Goal: Navigation & Orientation: Find specific page/section

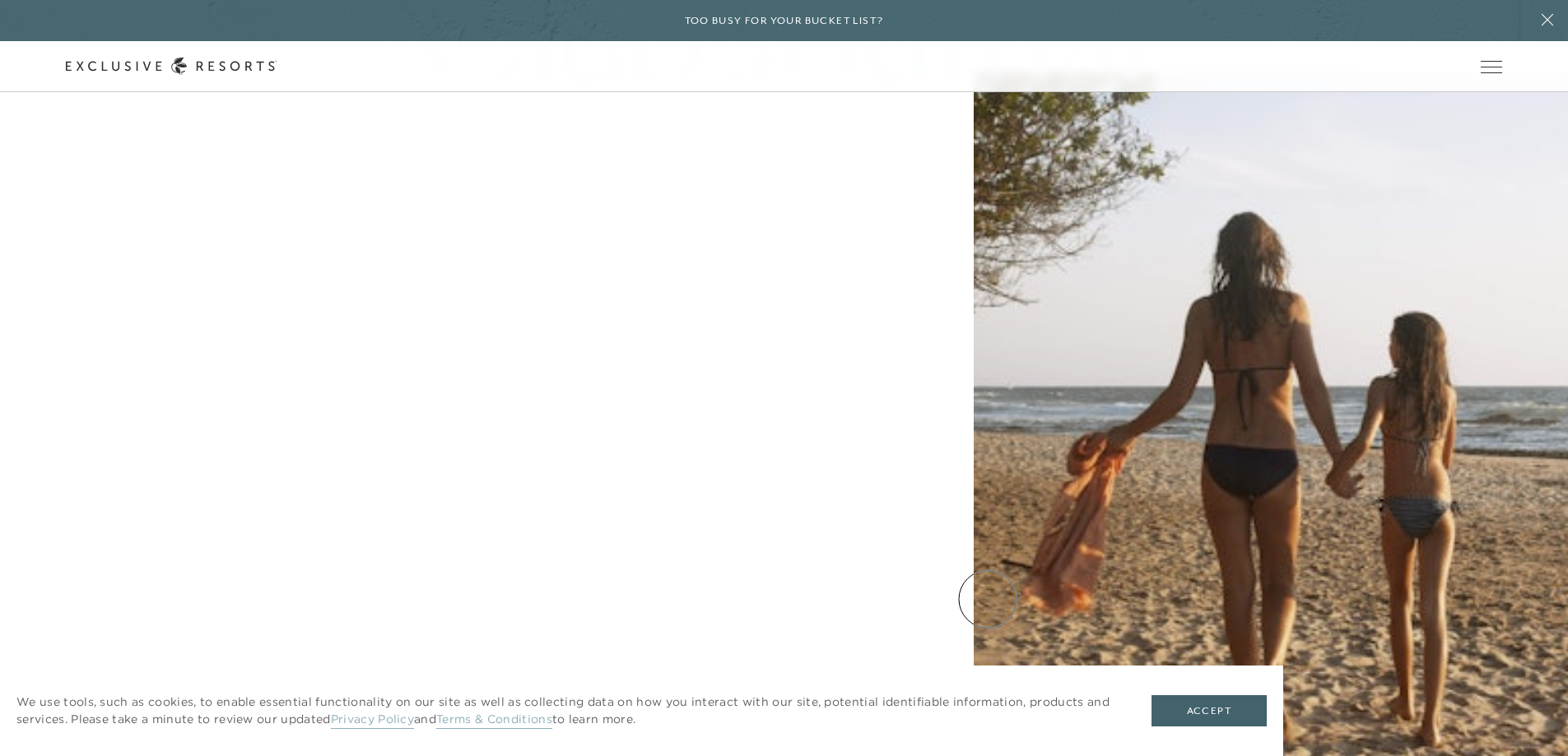
scroll to position [7853, 0]
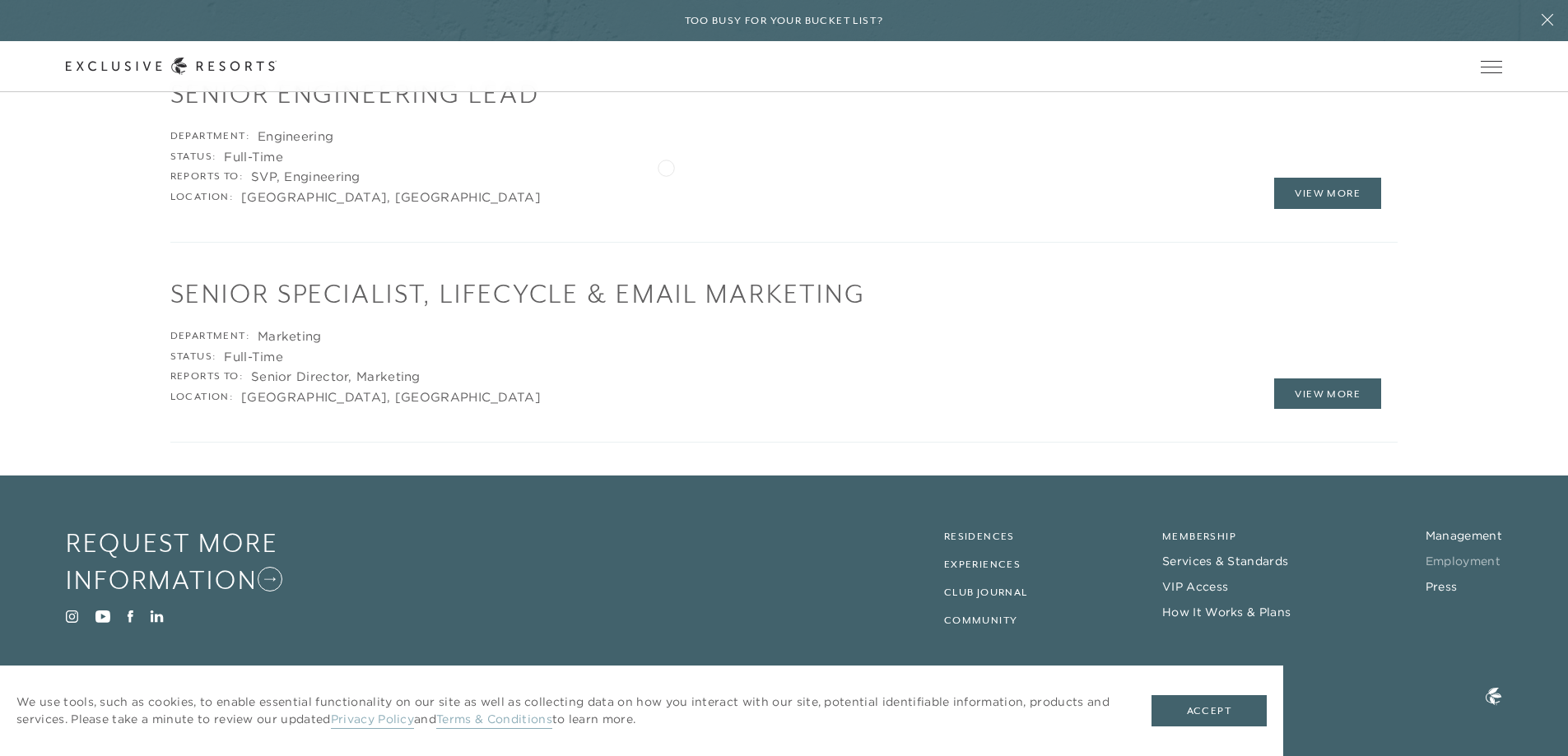
scroll to position [3016, 0]
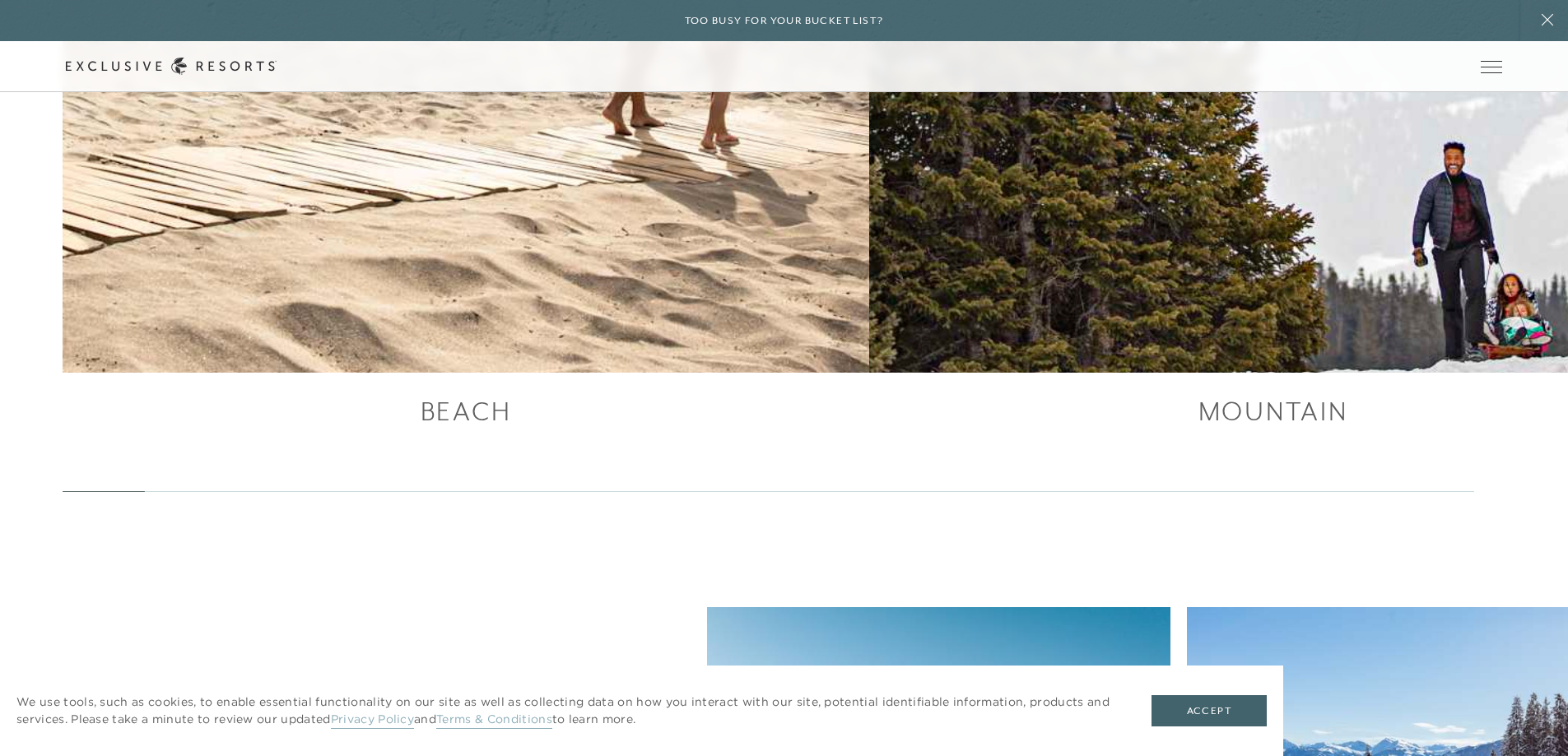
scroll to position [7214, 0]
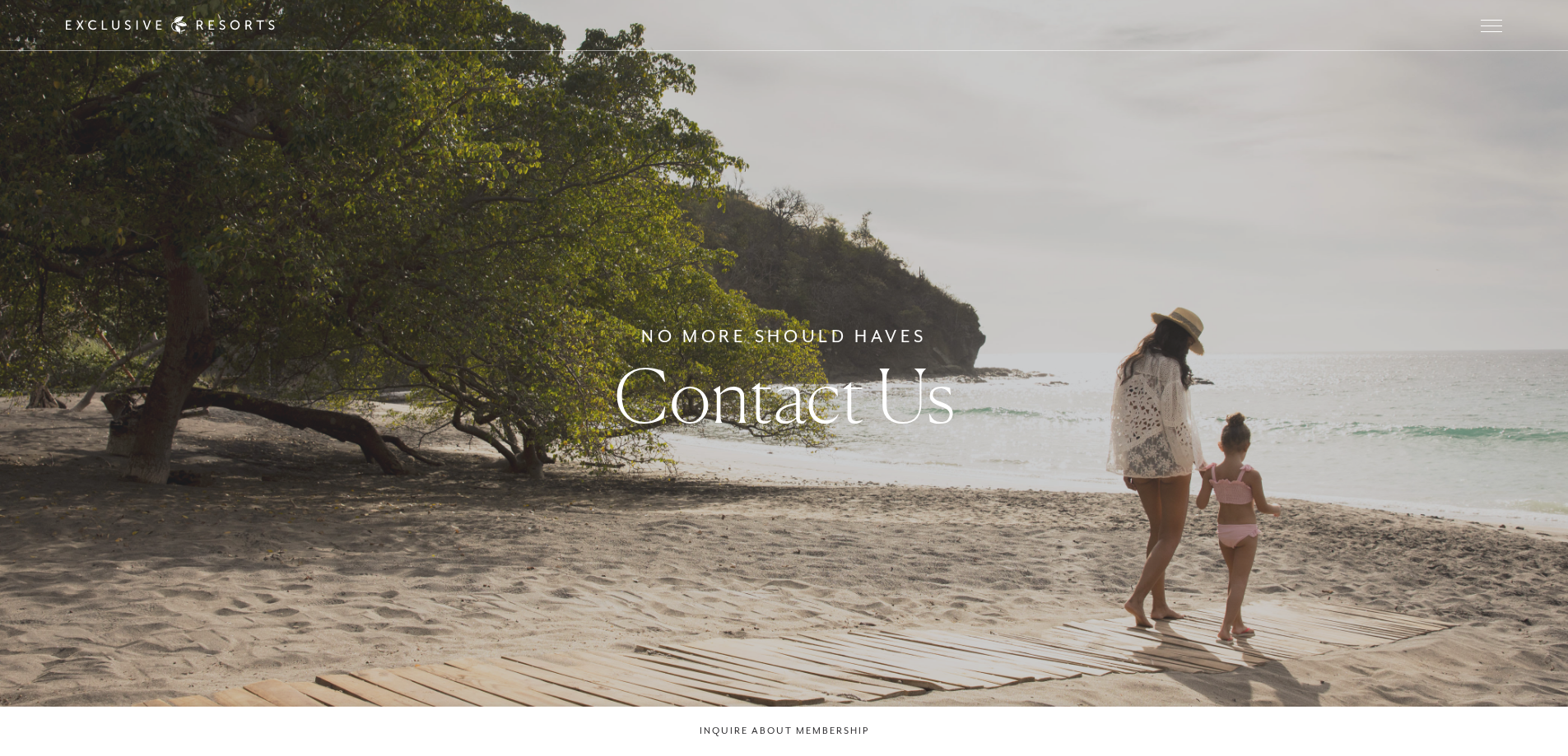
checkbox input "false"
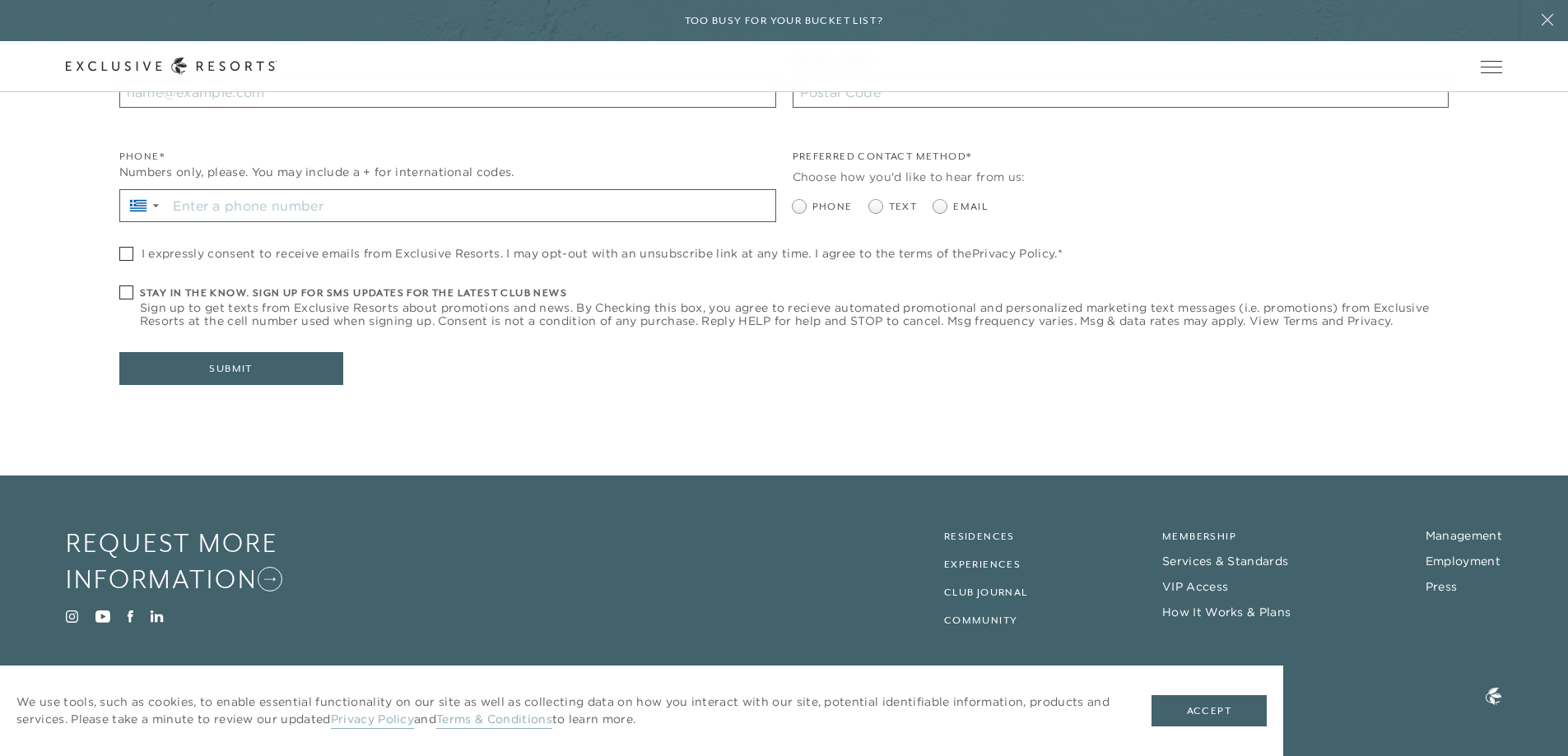
scroll to position [1922, 0]
click at [1454, 537] on link "Management" at bounding box center [1464, 535] width 77 height 14
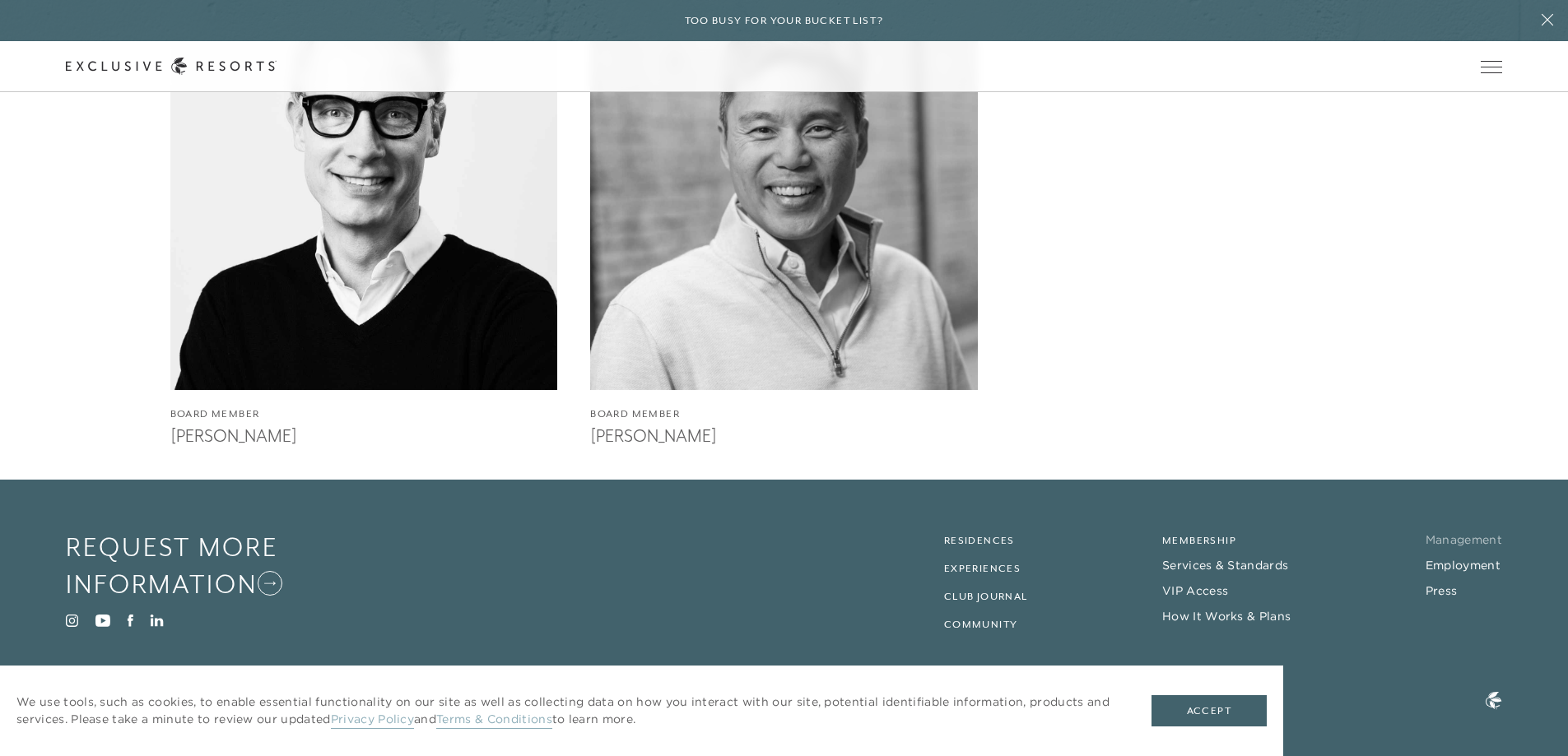
scroll to position [4400, 0]
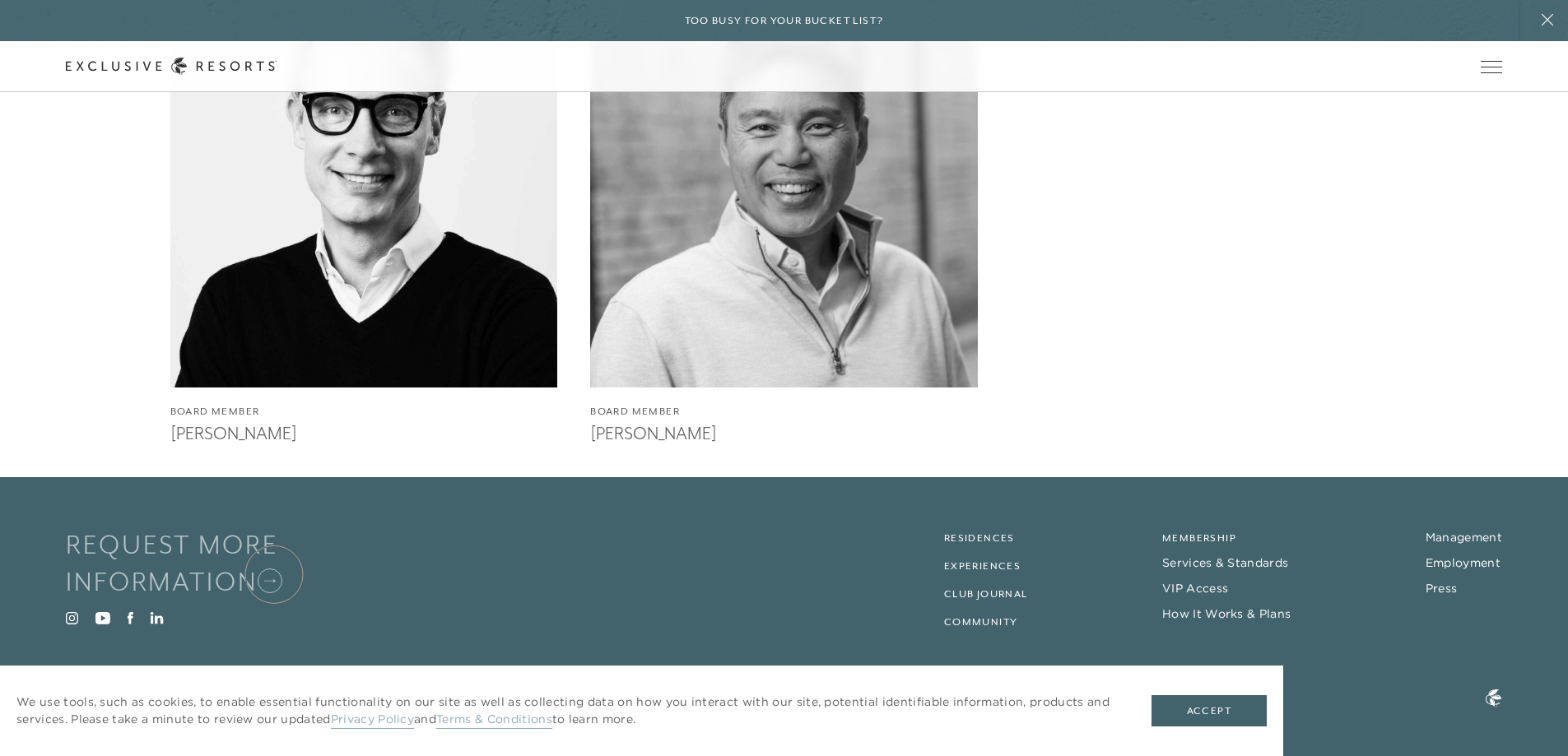
click at [274, 575] on icon at bounding box center [270, 582] width 25 height 25
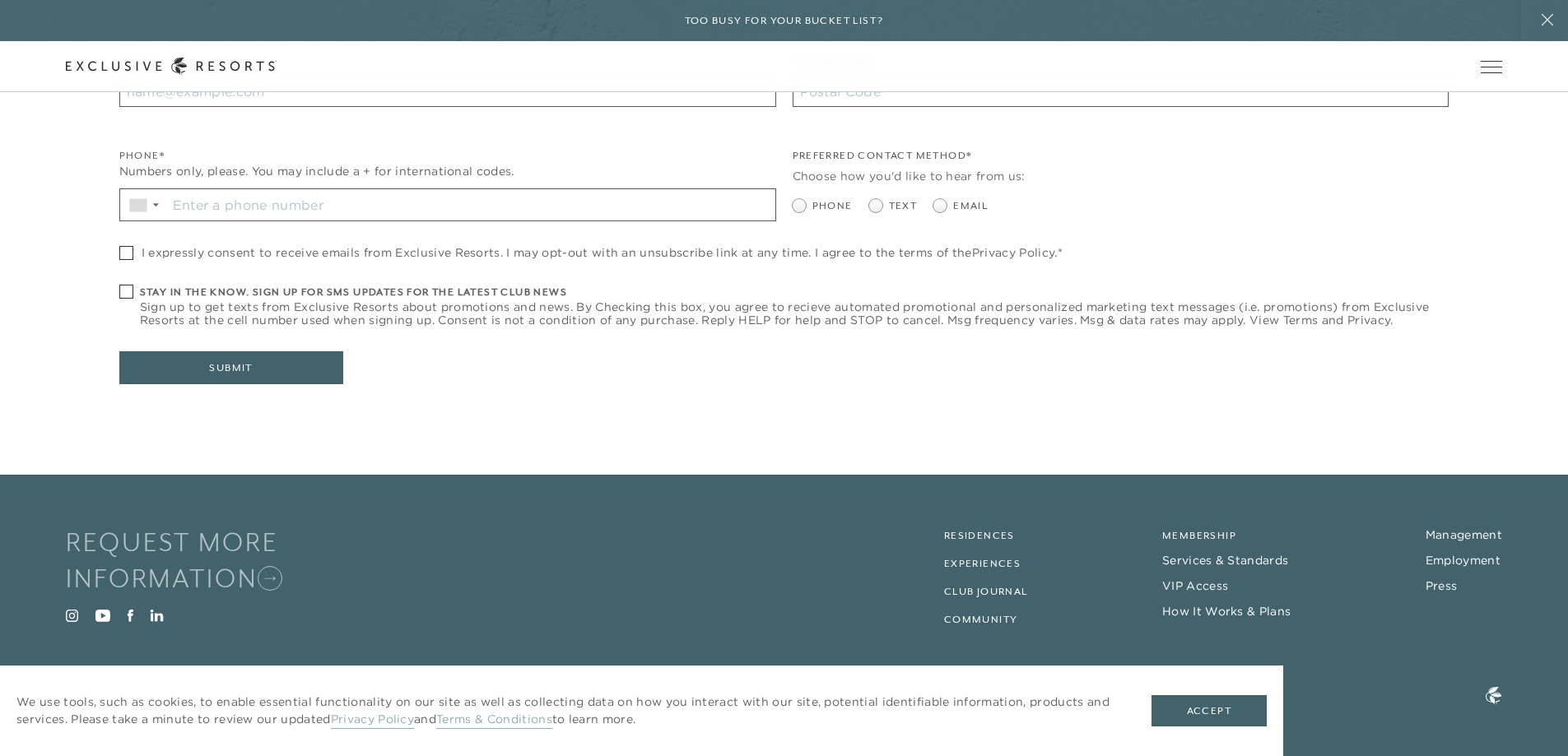
scroll to position [1922, 0]
